Goal: Task Accomplishment & Management: Use online tool/utility

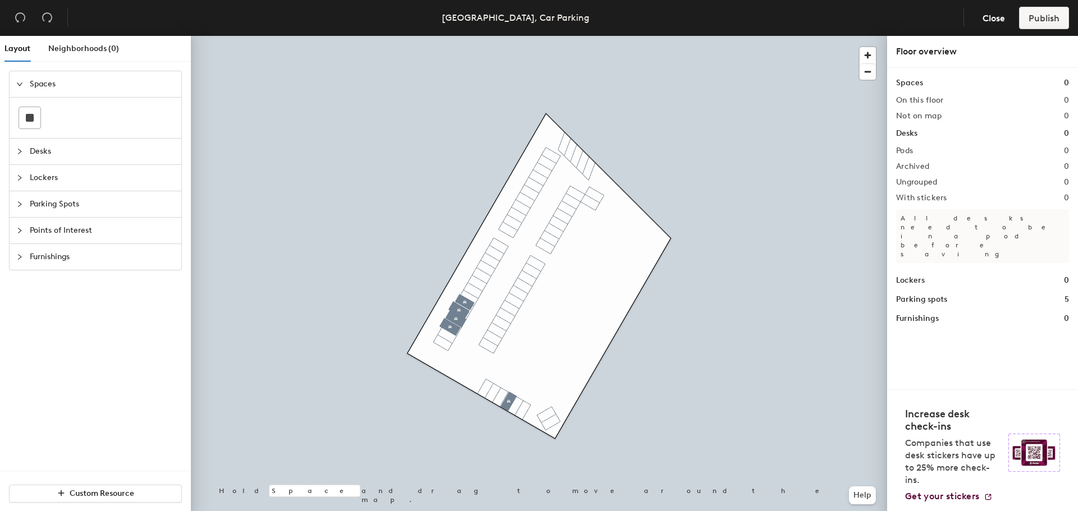
click at [64, 200] on span "Parking Spots" at bounding box center [102, 204] width 145 height 26
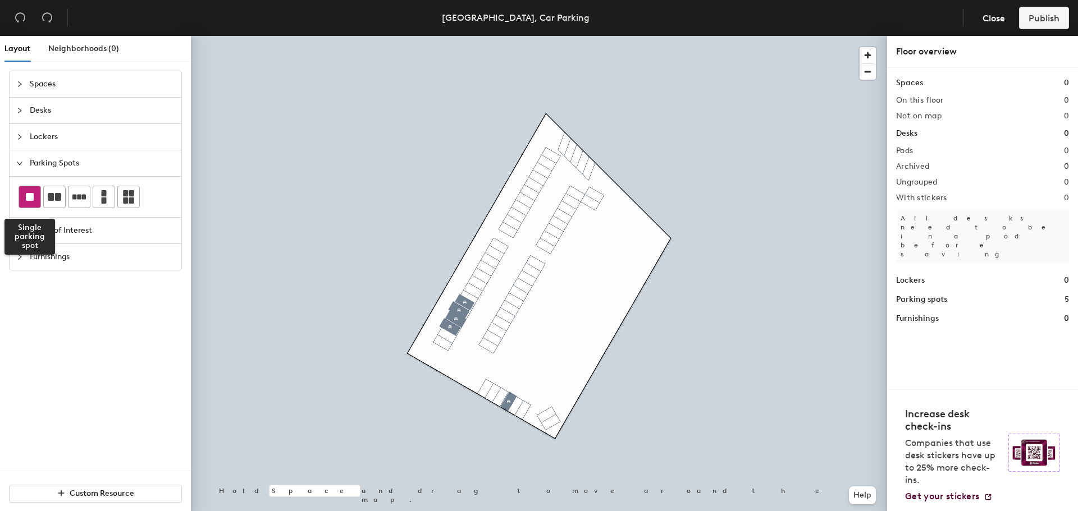
click at [34, 201] on div at bounding box center [29, 196] width 21 height 21
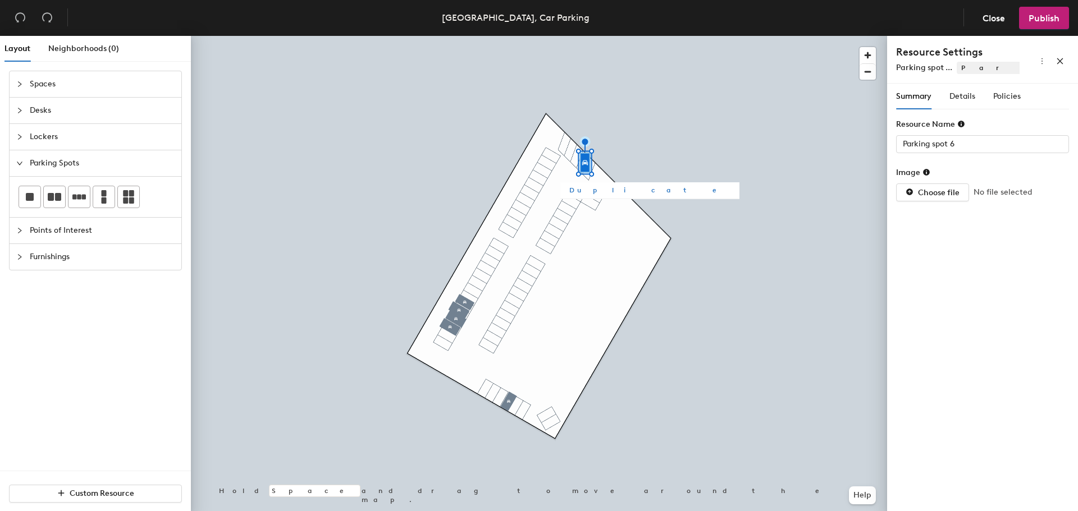
click at [592, 191] on span "Duplicate" at bounding box center [649, 190] width 161 height 10
click at [553, 209] on span "Duplicate" at bounding box center [626, 214] width 161 height 10
click at [536, 235] on span "Duplicate" at bounding box center [603, 237] width 161 height 10
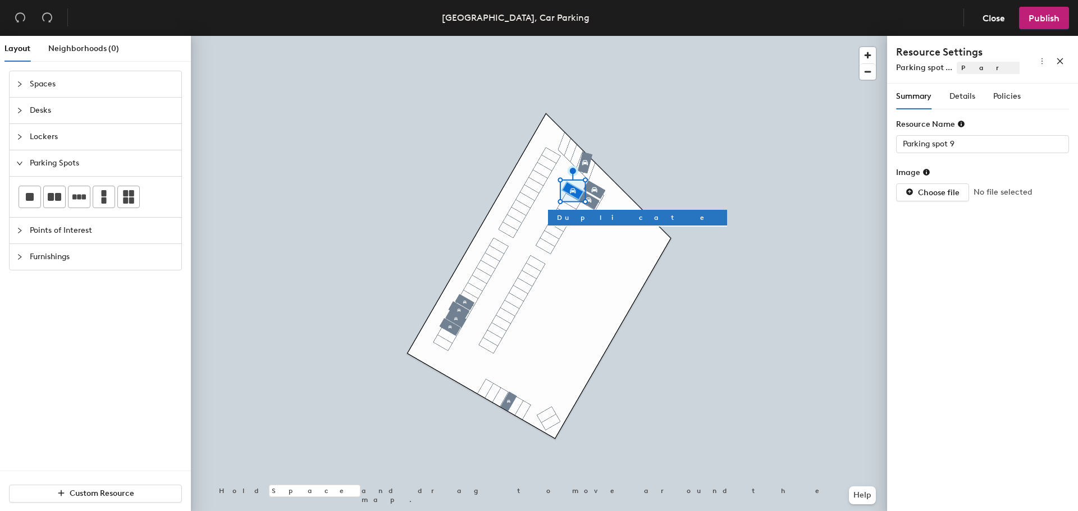
type input "Parking spot 8"
